Goal: Task Accomplishment & Management: Use online tool/utility

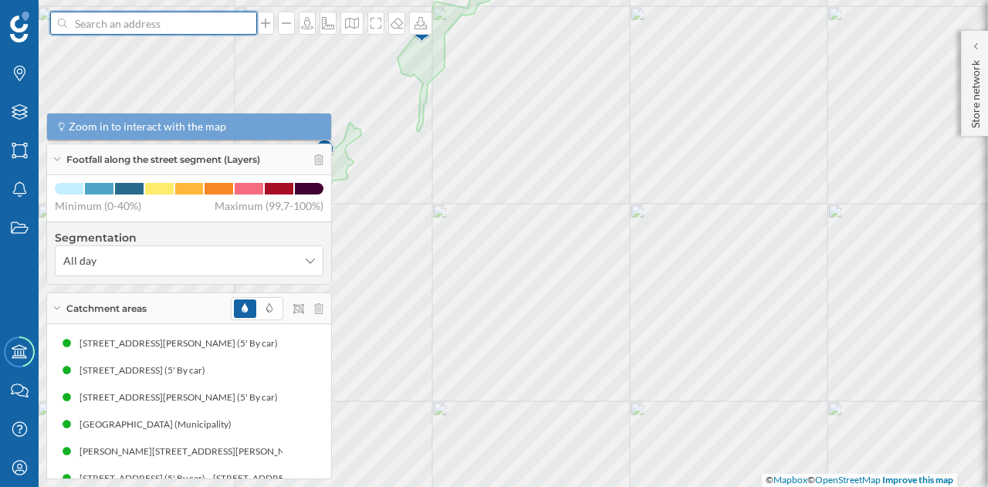
click at [113, 30] on input at bounding box center [153, 23] width 173 height 23
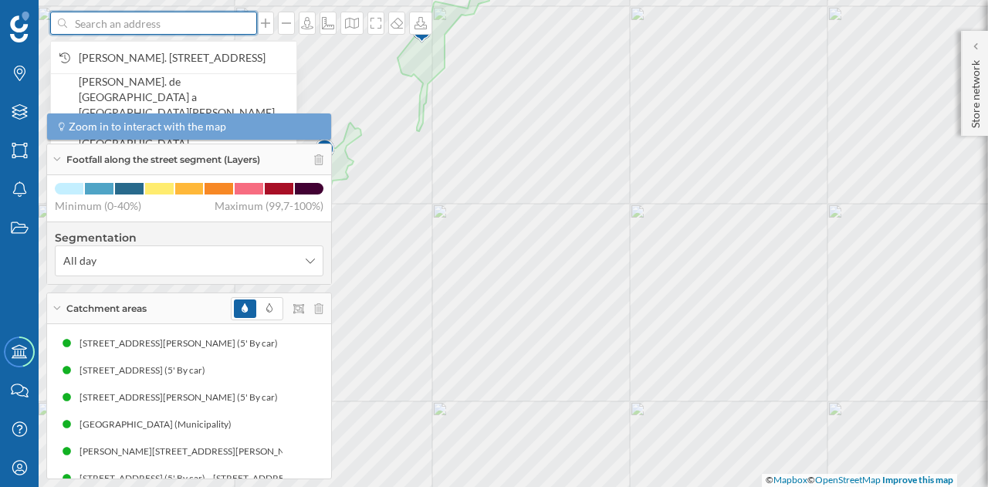
paste input "[PERSON_NAME][STREET_ADDRESS]"
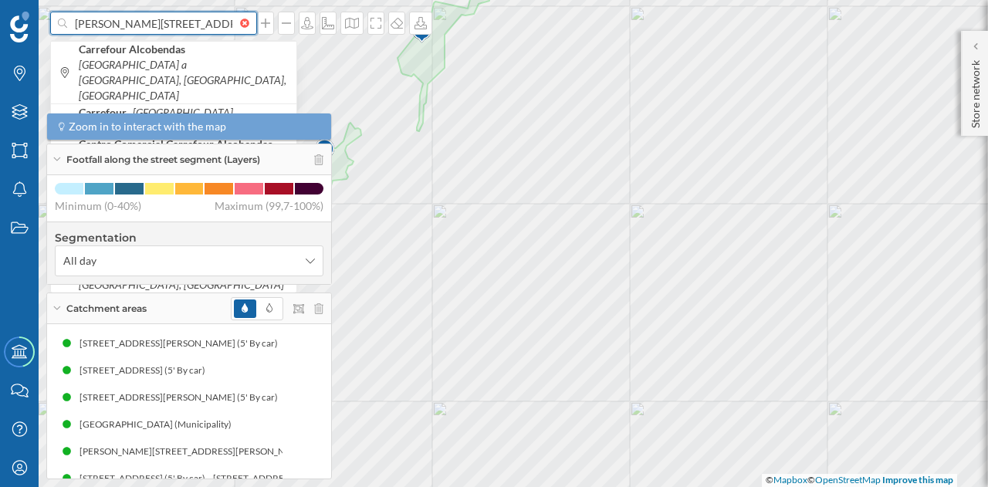
scroll to position [0, 54]
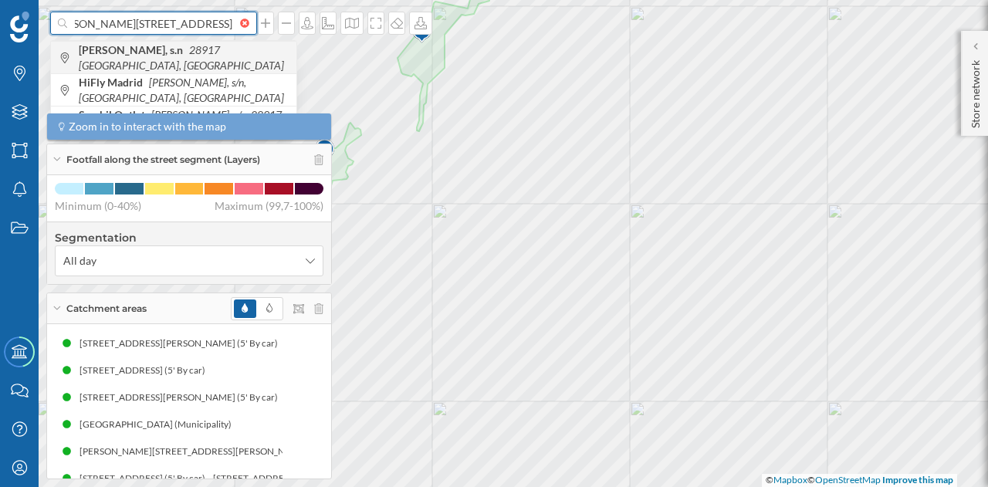
type input "[PERSON_NAME][STREET_ADDRESS]"
click at [184, 55] on icon "28917 [GEOGRAPHIC_DATA], [GEOGRAPHIC_DATA]" at bounding box center [181, 57] width 205 height 29
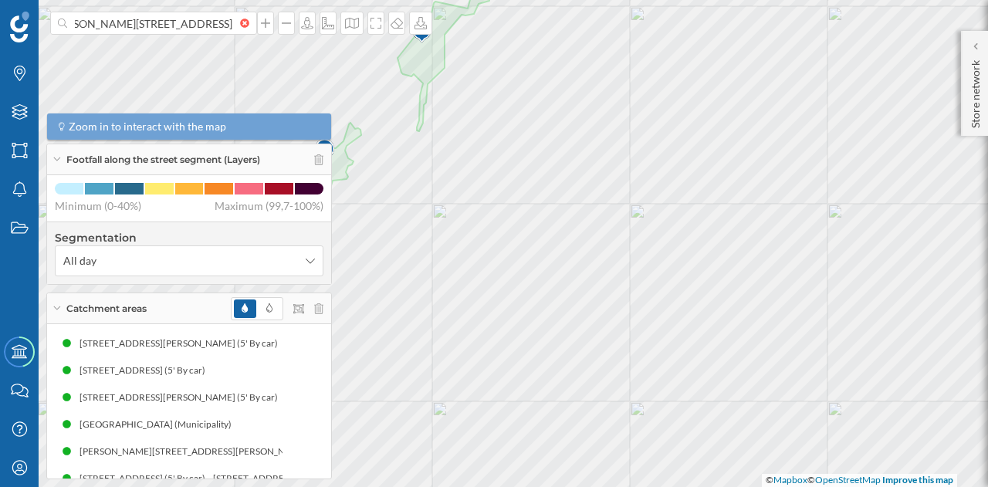
scroll to position [0, 0]
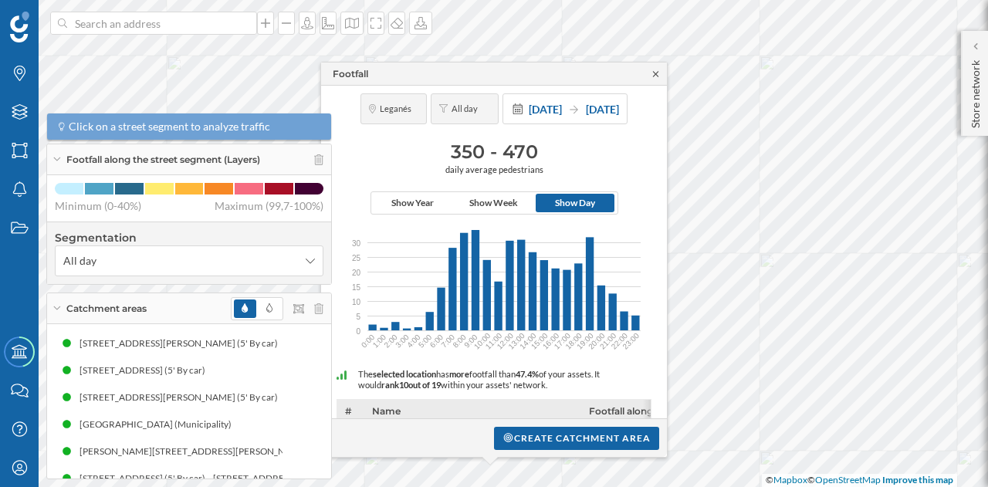
click at [654, 72] on icon at bounding box center [655, 73] width 5 height 5
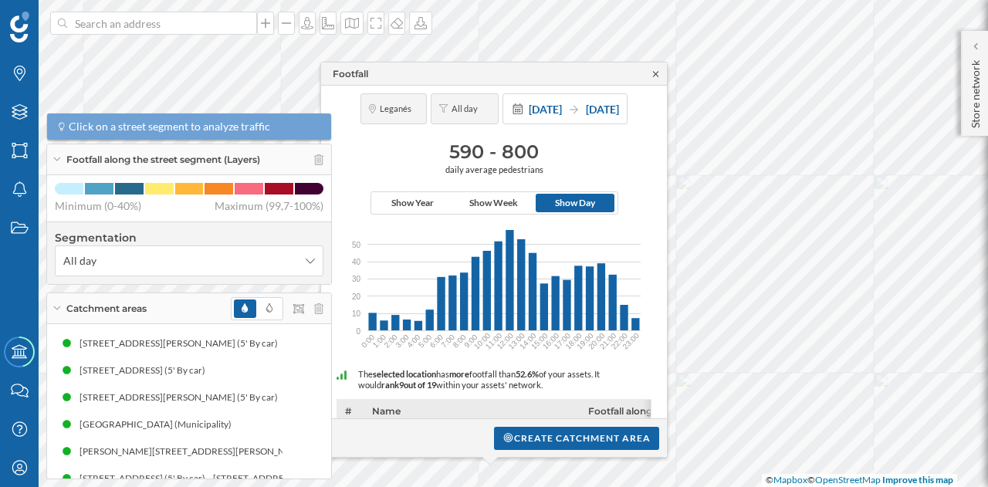
click at [656, 76] on icon at bounding box center [656, 73] width 12 height 9
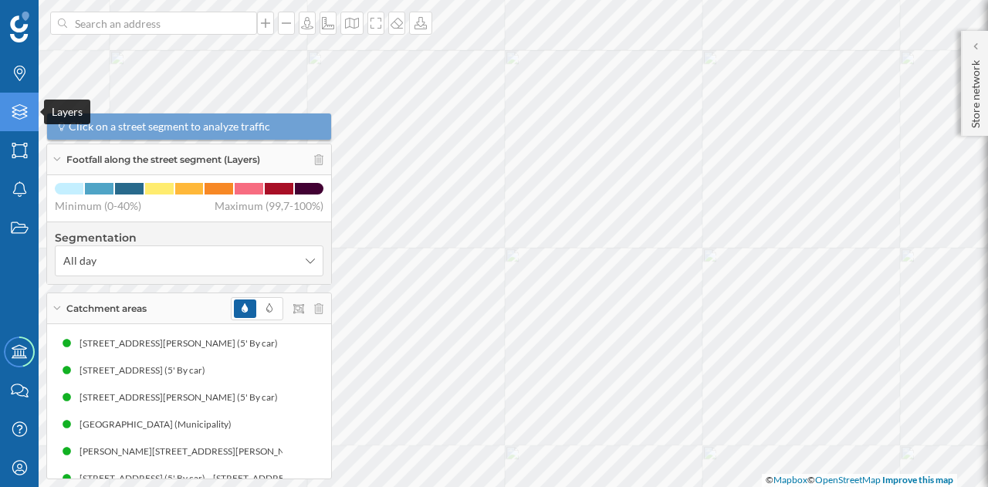
click at [32, 108] on div "Layers" at bounding box center [19, 112] width 39 height 39
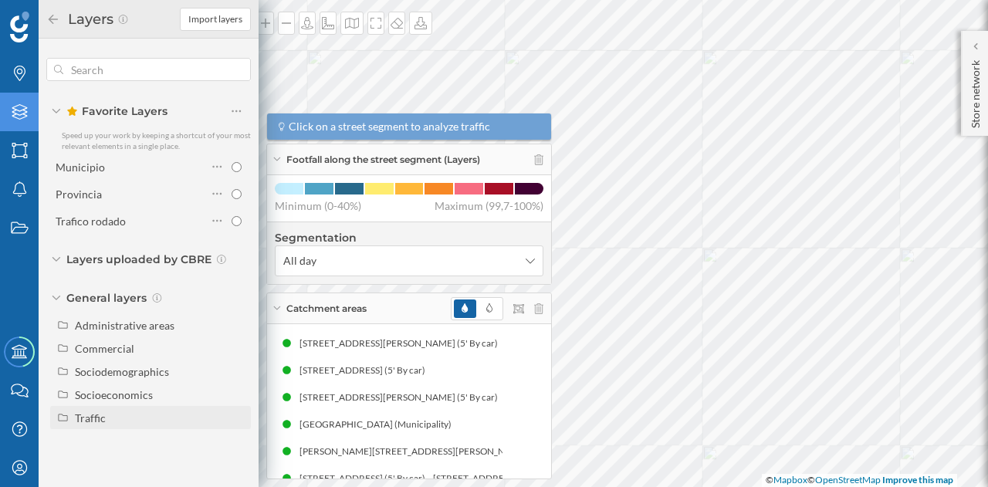
click at [86, 411] on div "Traffic" at bounding box center [90, 417] width 31 height 13
click at [107, 443] on div "Driving traffic" at bounding box center [114, 440] width 68 height 13
click at [235, 443] on input "Driving traffic" at bounding box center [240, 441] width 10 height 10
radio input "true"
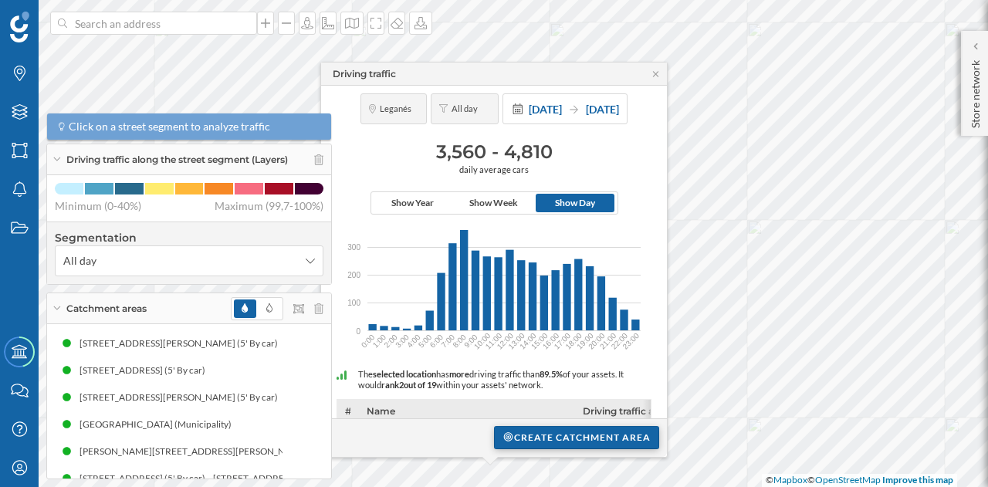
click at [555, 433] on div "Create catchment area" at bounding box center [576, 437] width 165 height 23
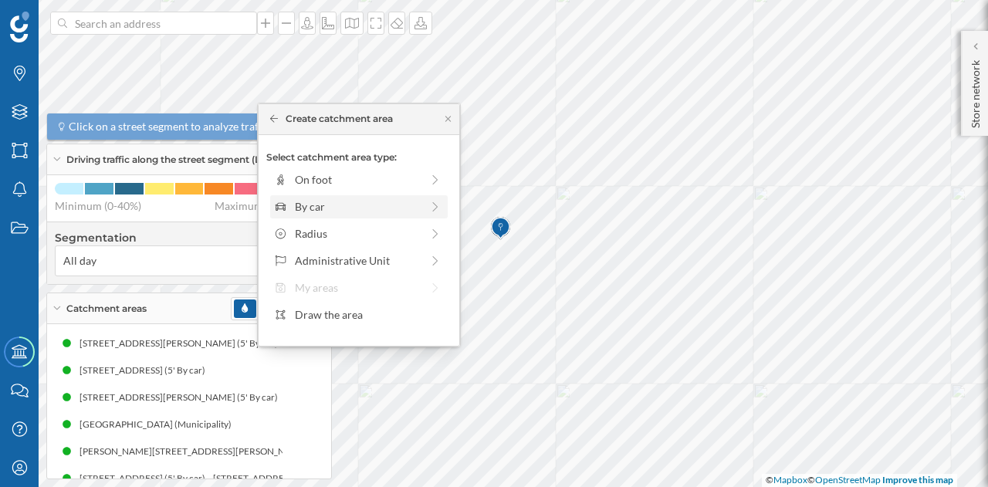
click at [314, 203] on div "By car" at bounding box center [358, 206] width 126 height 16
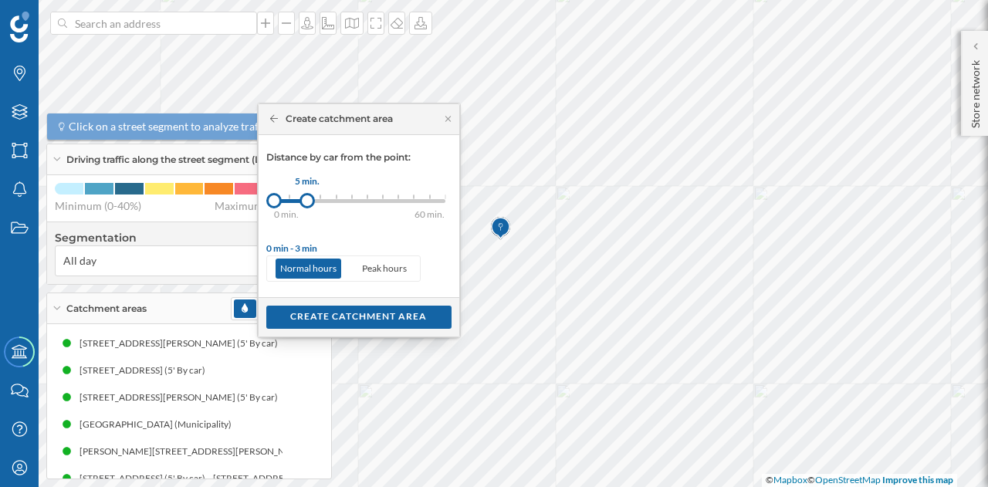
drag, startPoint x: 289, startPoint y: 199, endPoint x: 306, endPoint y: 198, distance: 17.0
click at [306, 198] on div at bounding box center [306, 200] width 15 height 15
click at [331, 316] on div "Create catchment area" at bounding box center [358, 316] width 185 height 23
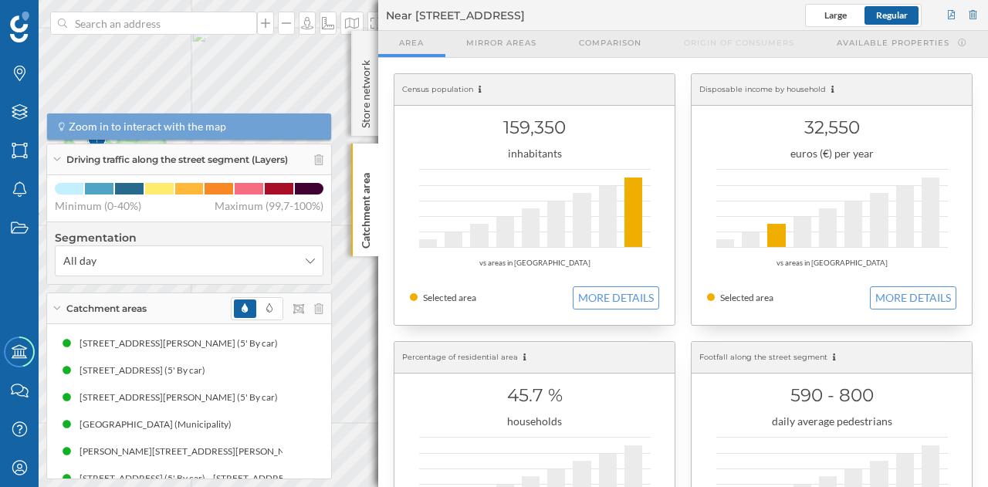
click at [685, 131] on geo-overview-box "Disposable income by household 32,550 euros (€) per year vs areas in [GEOGRAPHI…" at bounding box center [831, 200] width 297 height 268
